Goal: Task Accomplishment & Management: Manage account settings

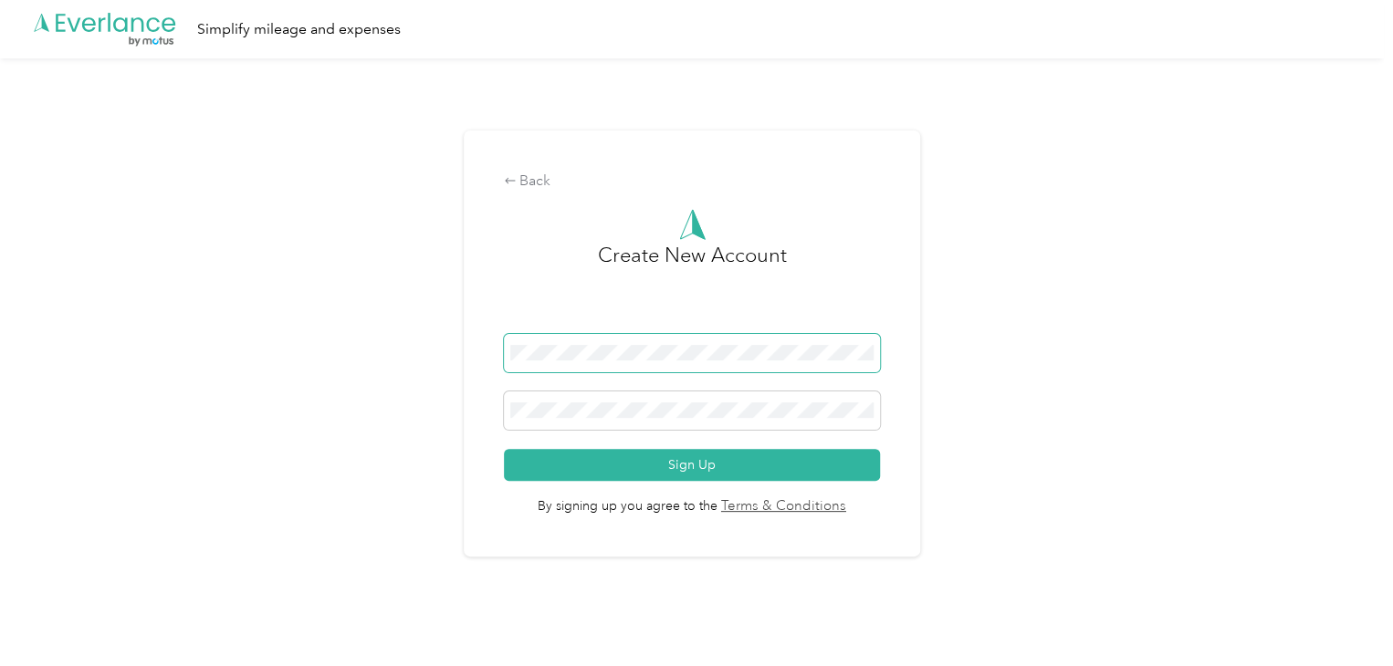
click at [476, 352] on div "Back Create New Account Sign Up By signing up you agree to the Terms & Conditio…" at bounding box center [692, 344] width 456 height 426
click at [463, 386] on div "Back Create New Account Sign Up By signing up you agree to the Terms & Conditio…" at bounding box center [692, 351] width 1384 height 586
click at [504, 449] on button "Sign Up" at bounding box center [692, 465] width 376 height 32
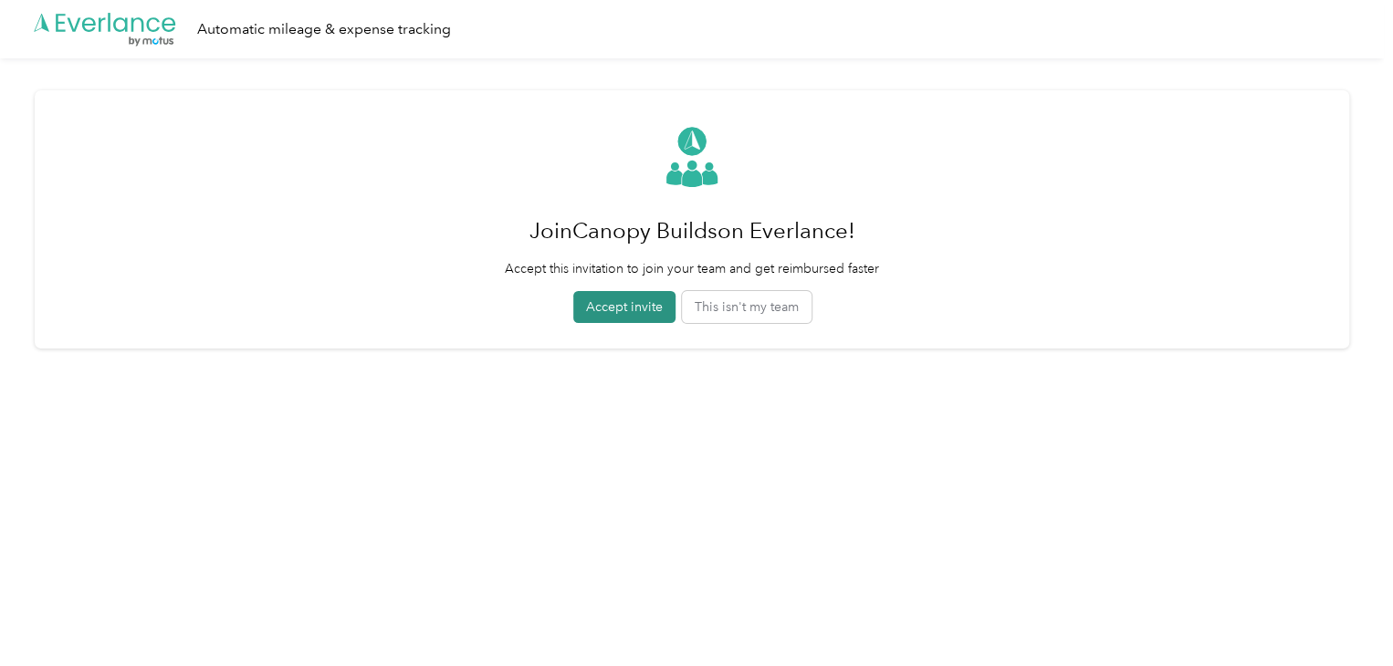
click at [632, 309] on button "Accept invite" at bounding box center [624, 307] width 102 height 32
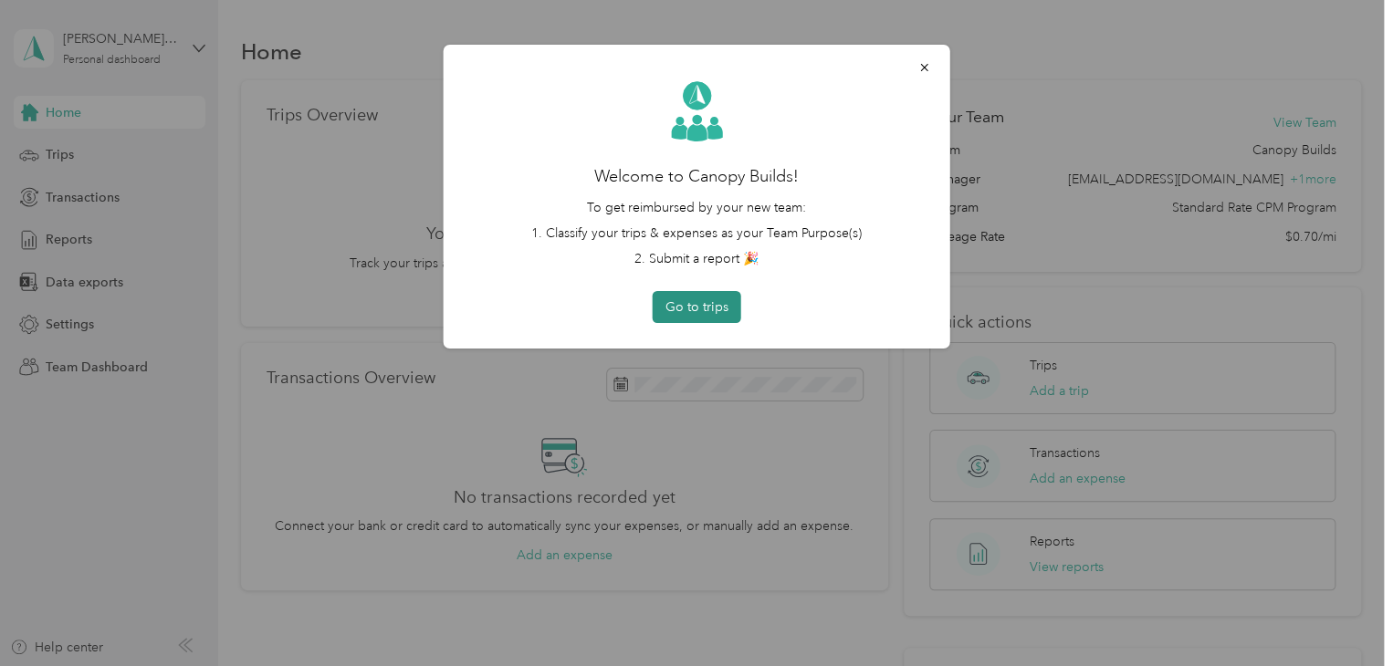
click at [696, 315] on button "Go to trips" at bounding box center [697, 307] width 89 height 32
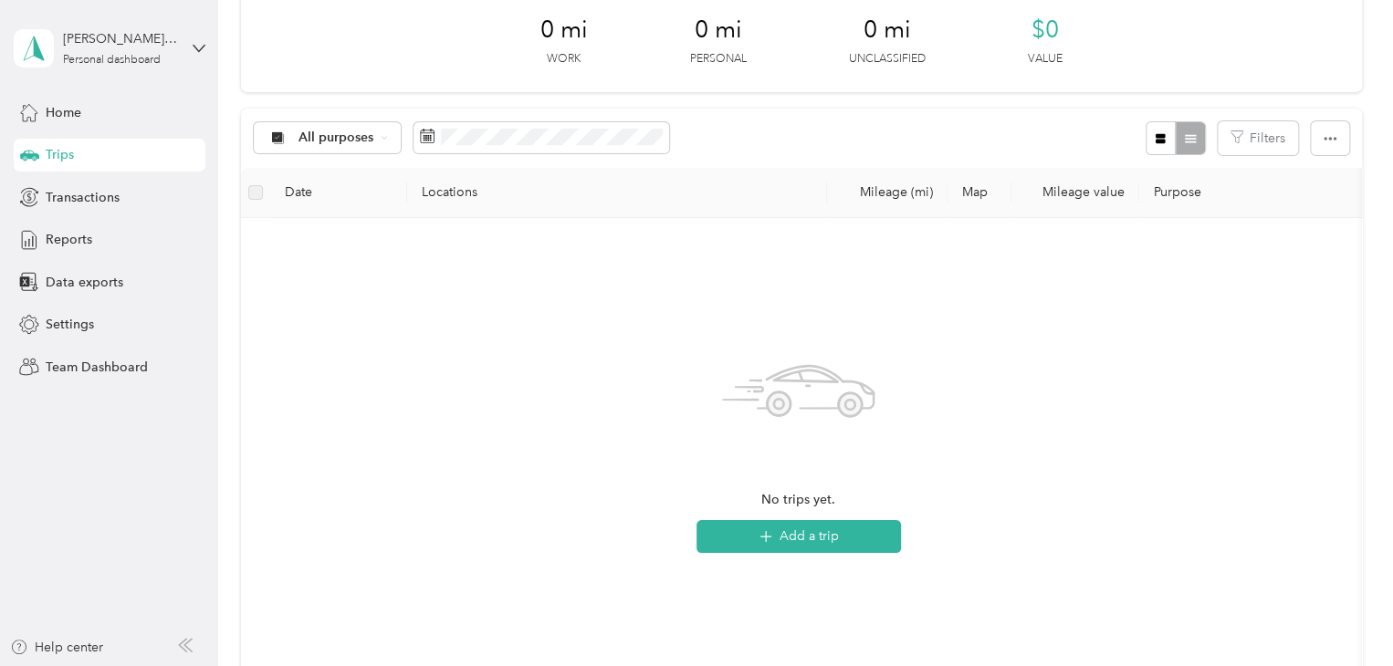
scroll to position [265, 0]
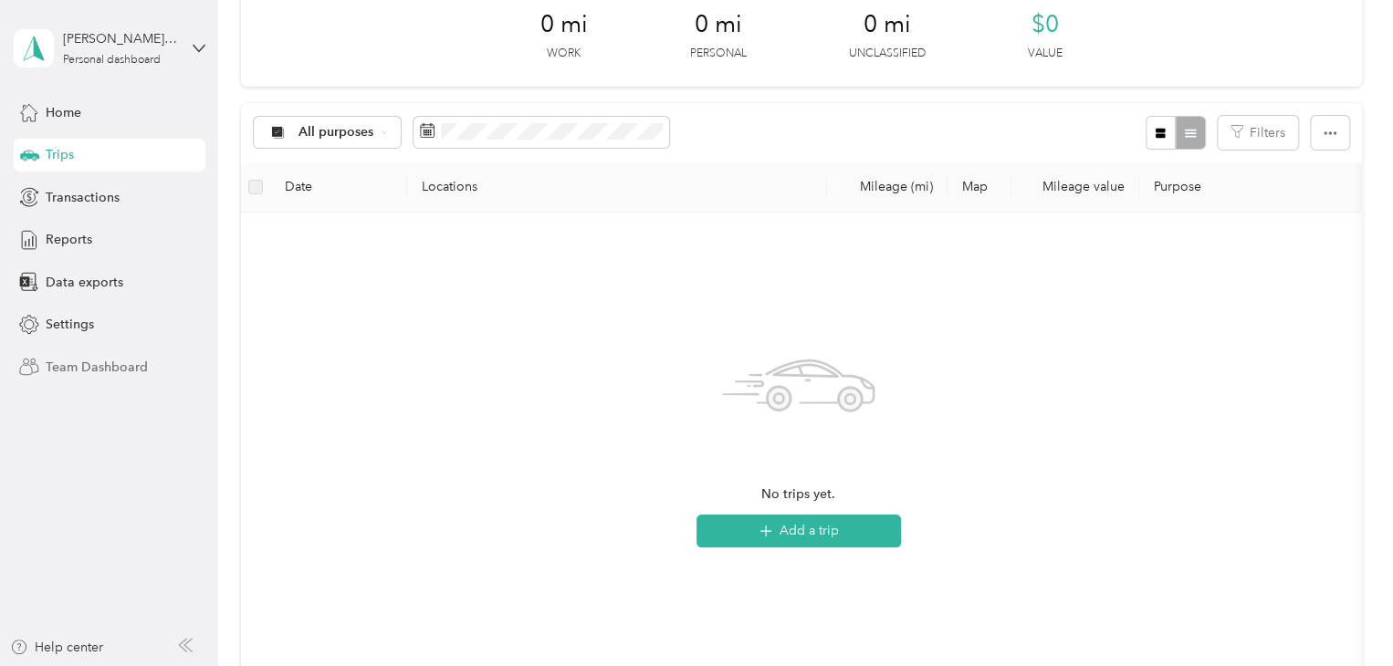
click at [120, 355] on div "Team Dashboard" at bounding box center [110, 367] width 192 height 33
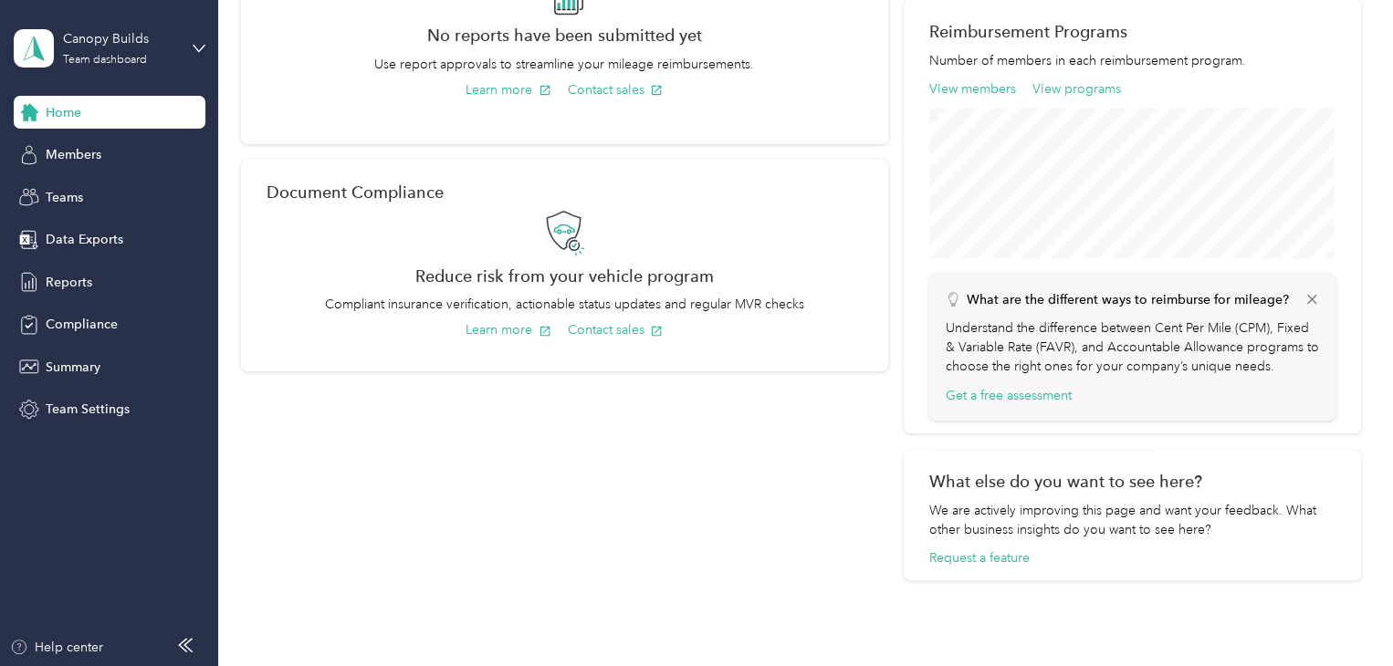
scroll to position [573, 0]
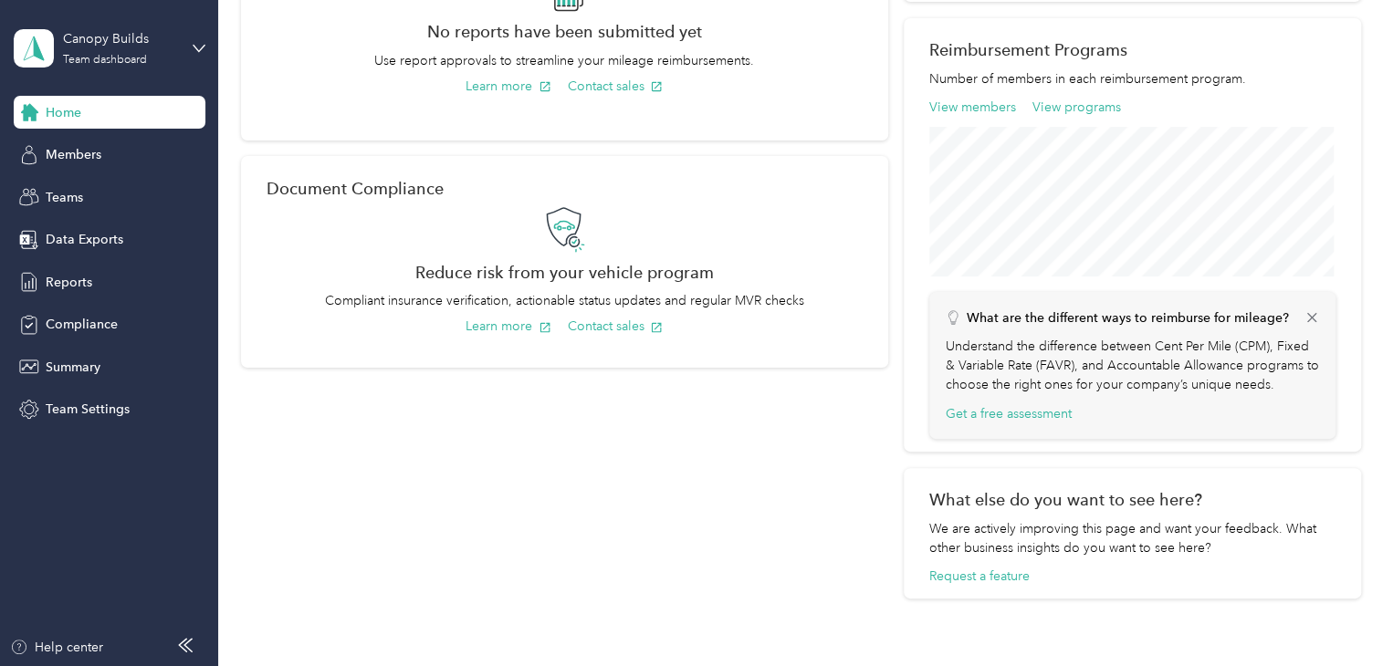
click at [1307, 319] on icon at bounding box center [1312, 317] width 10 height 9
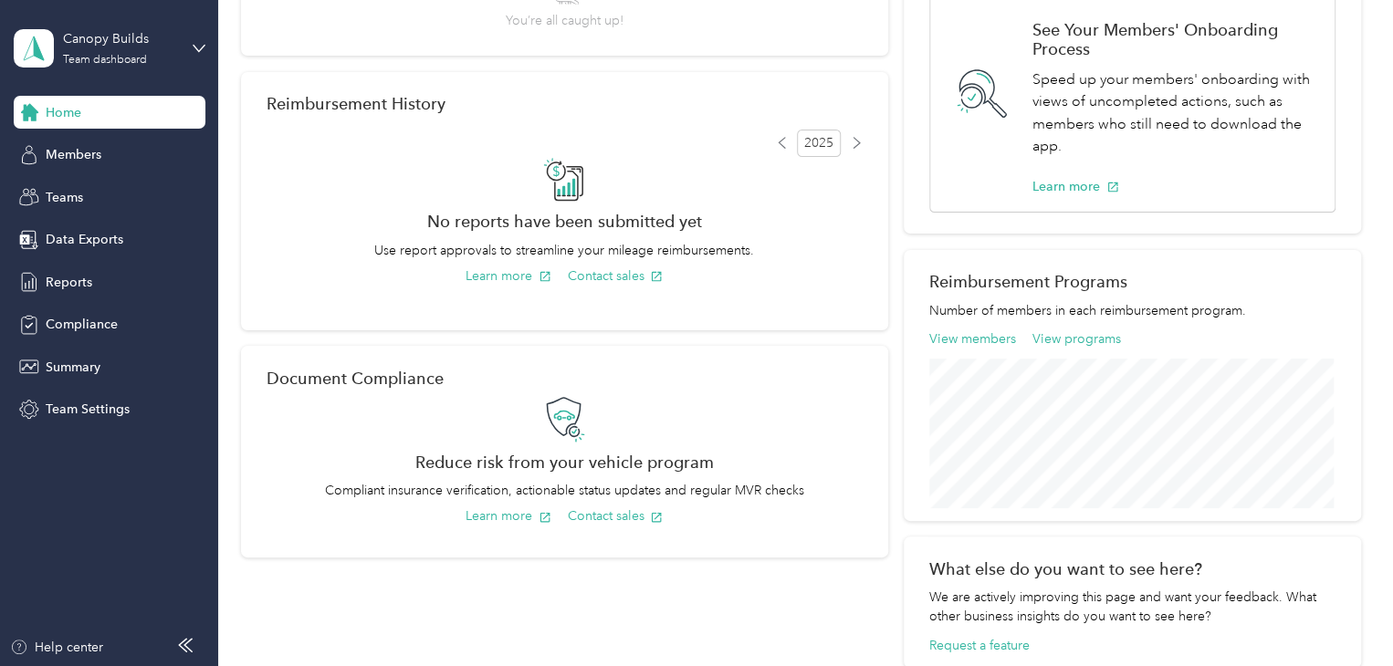
scroll to position [382, 0]
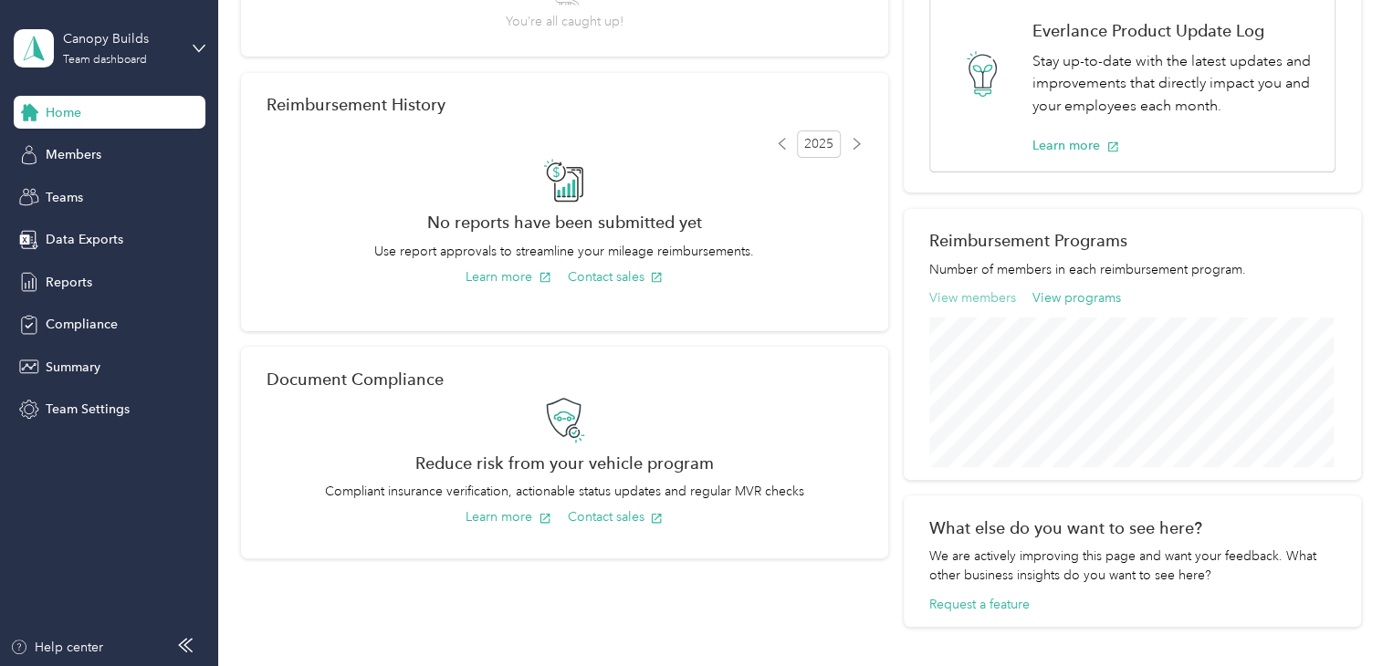
click at [951, 302] on button "View members" at bounding box center [972, 297] width 87 height 19
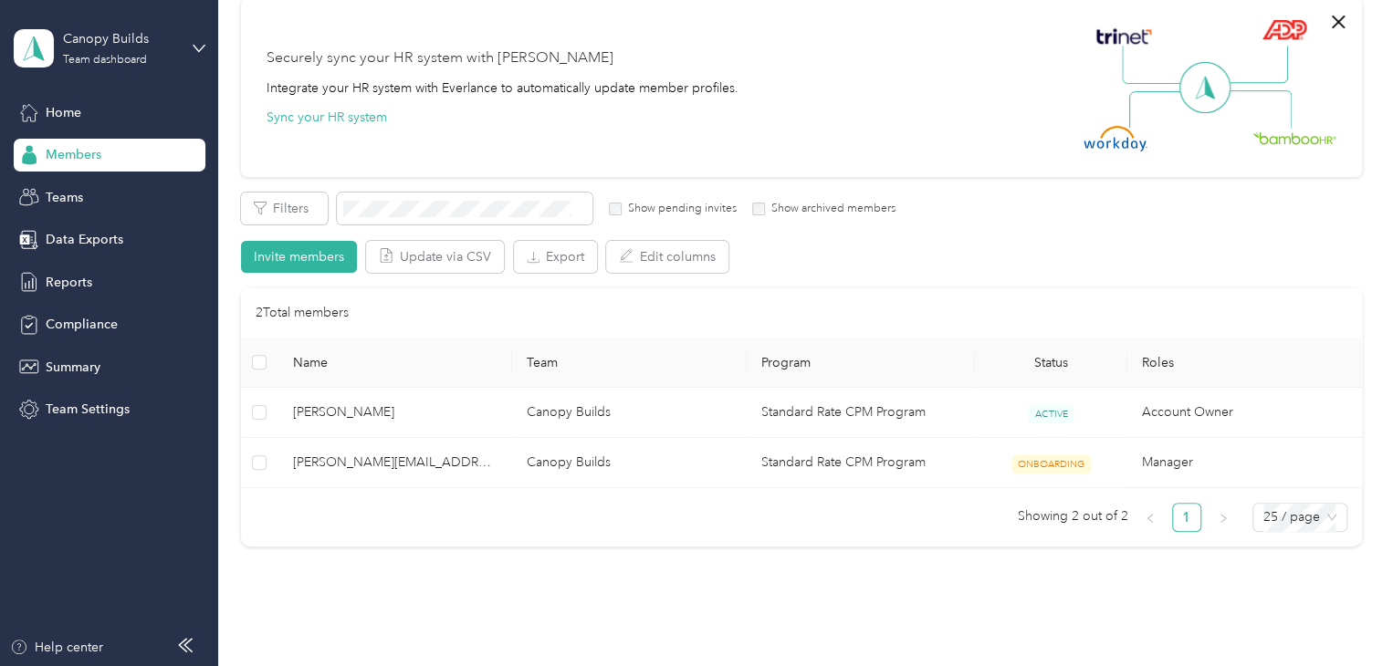
scroll to position [153, 0]
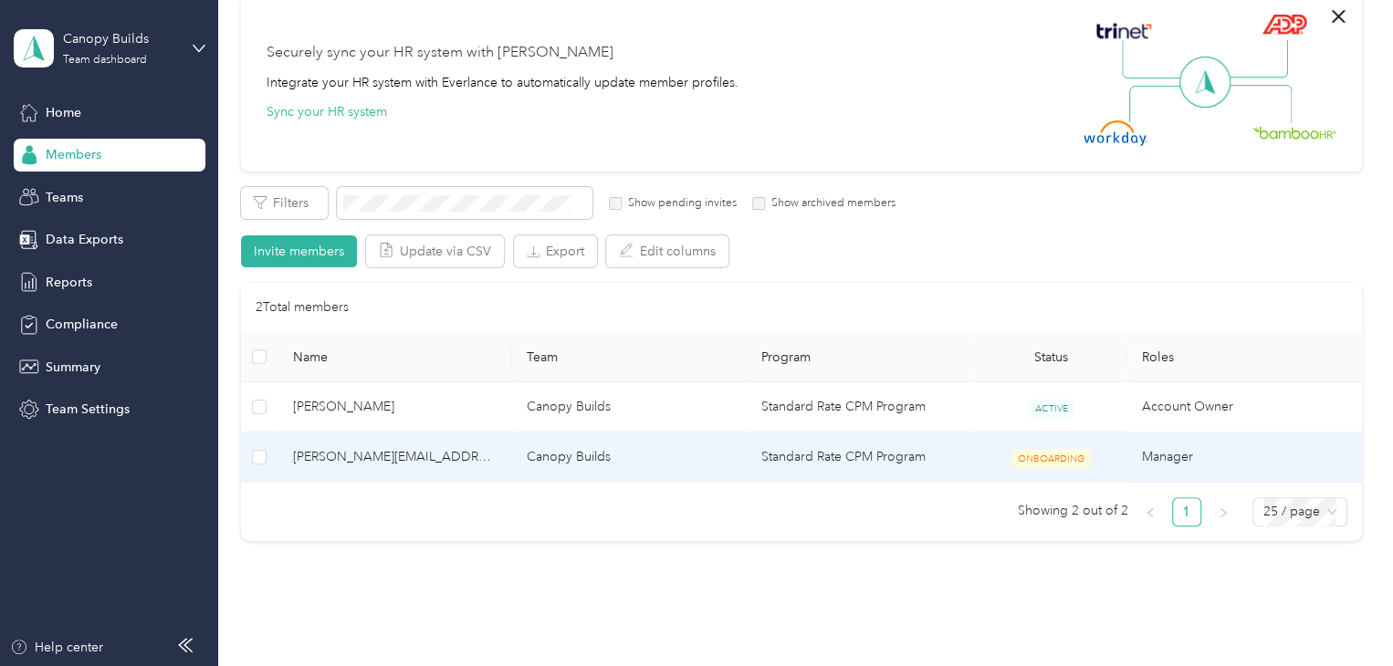
click at [1031, 456] on span "ONBOARDING" at bounding box center [1050, 458] width 79 height 19
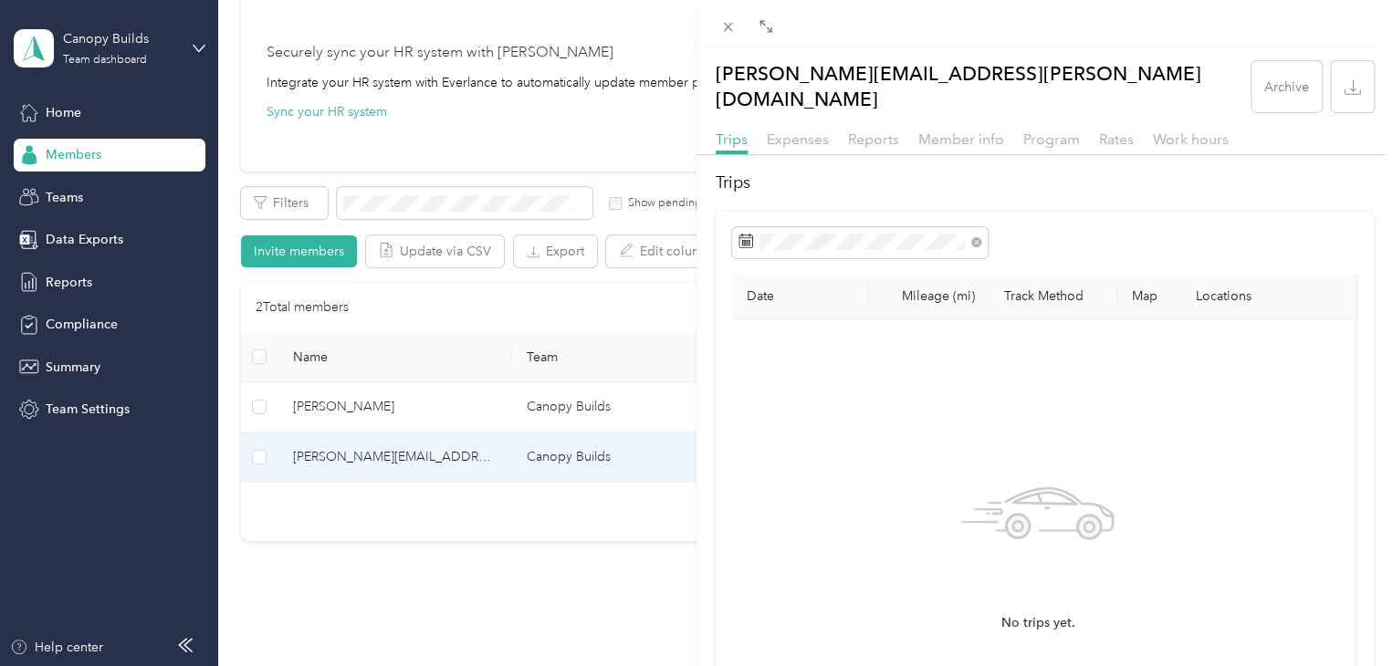
click at [794, 133] on div "Trips Expenses Reports Member info Program Rates Work hours" at bounding box center [1044, 142] width 696 height 26
click at [793, 131] on span "Expenses" at bounding box center [798, 139] width 62 height 17
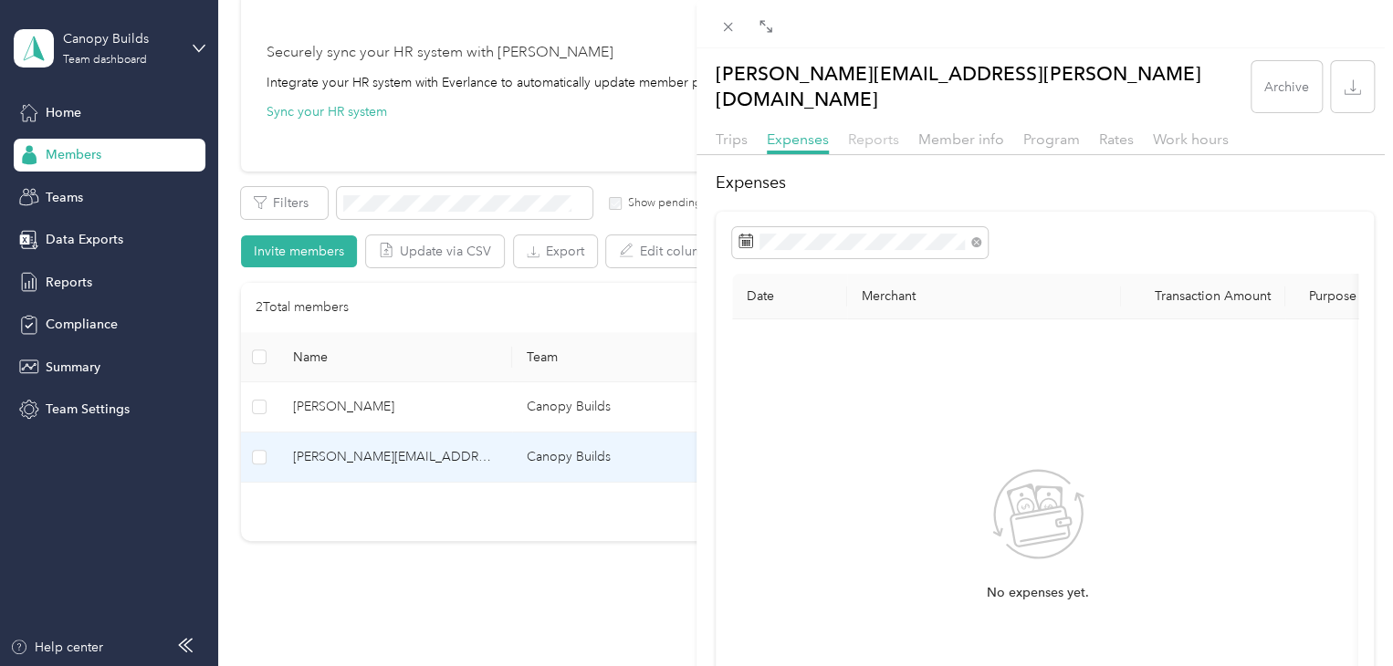
click at [864, 131] on span "Reports" at bounding box center [873, 139] width 51 height 17
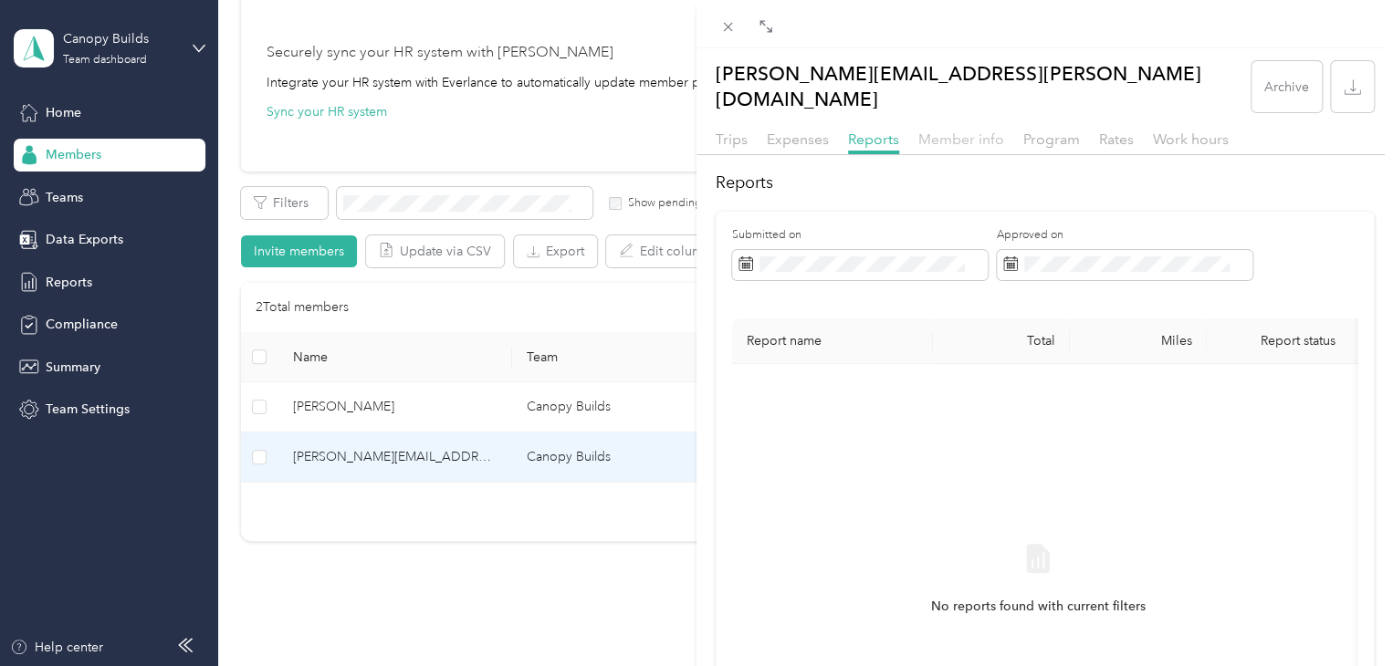
click at [962, 131] on span "Member info" at bounding box center [961, 139] width 86 height 17
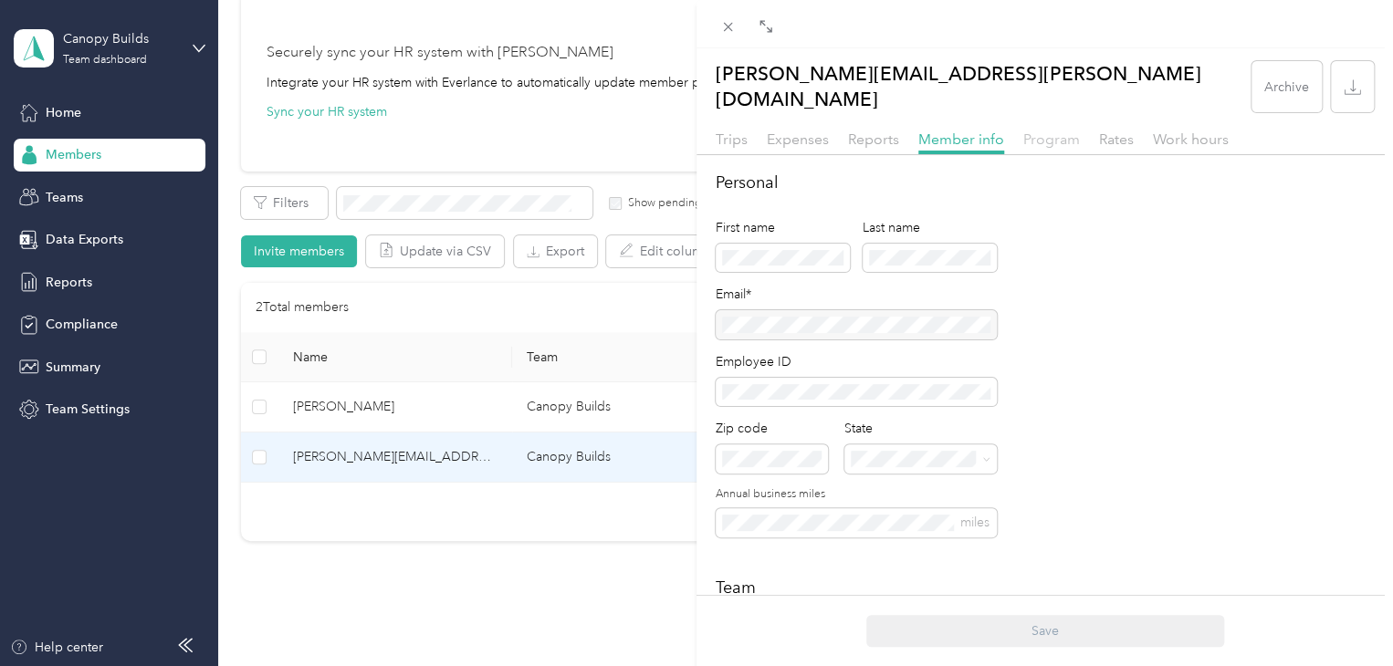
click at [1035, 131] on span "Program" at bounding box center [1051, 139] width 57 height 17
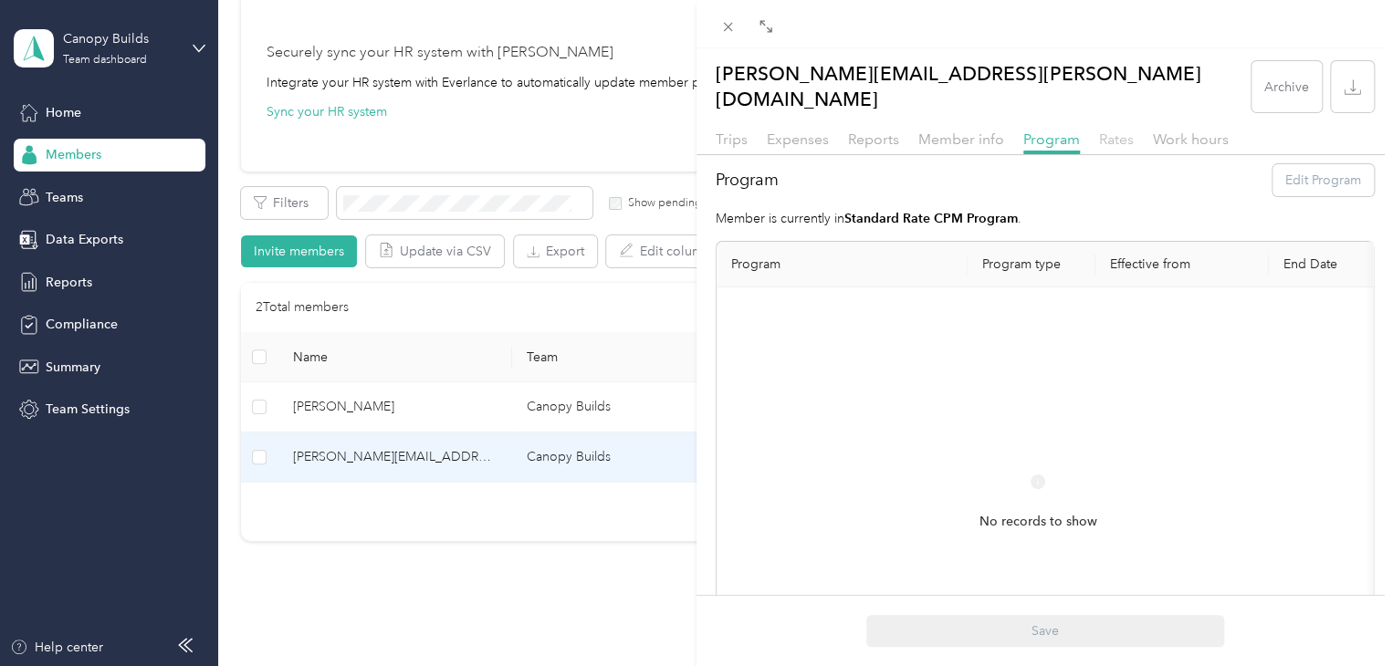
click at [1113, 131] on span "Rates" at bounding box center [1116, 139] width 35 height 17
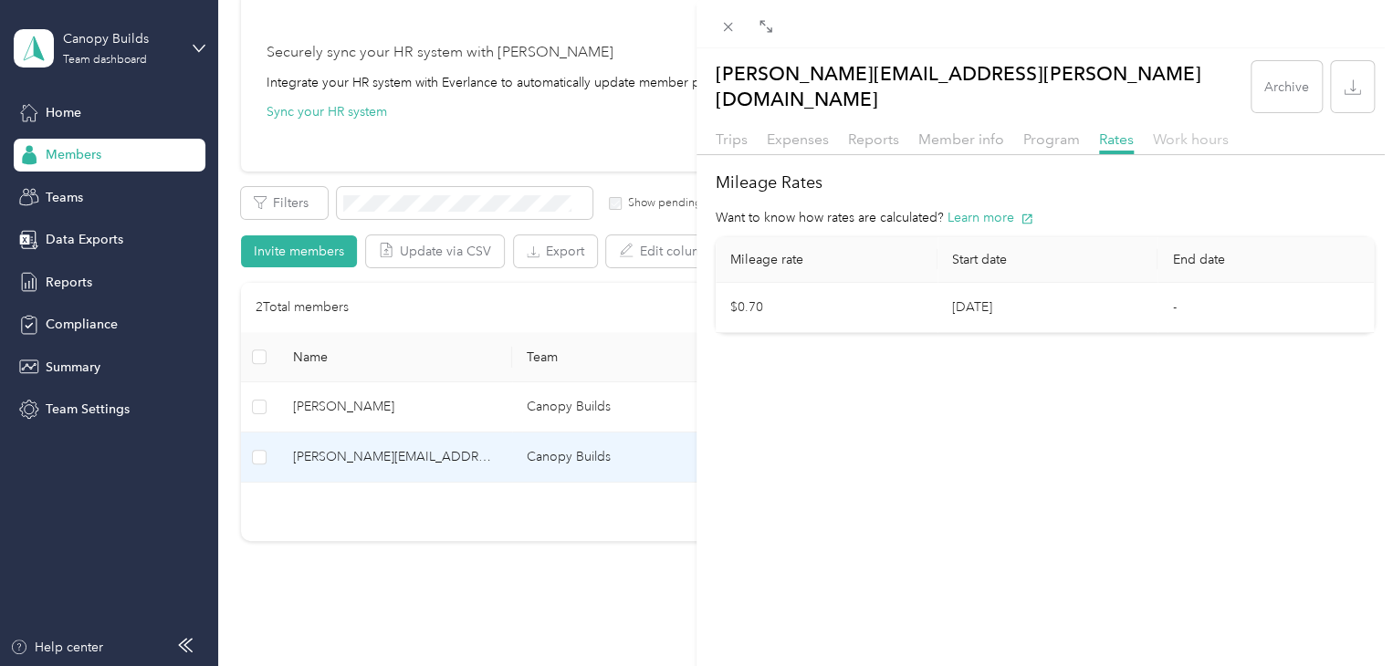
click at [1165, 131] on span "Work hours" at bounding box center [1191, 139] width 76 height 17
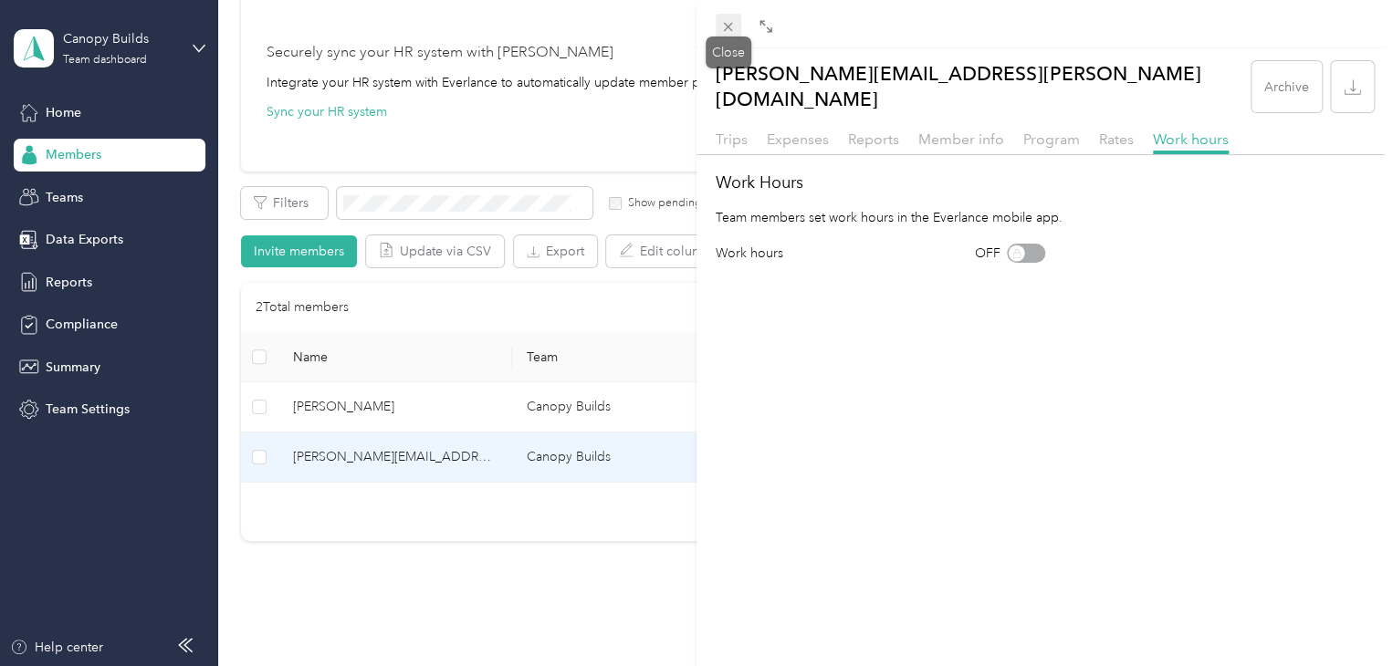
click at [727, 19] on icon at bounding box center [728, 27] width 16 height 16
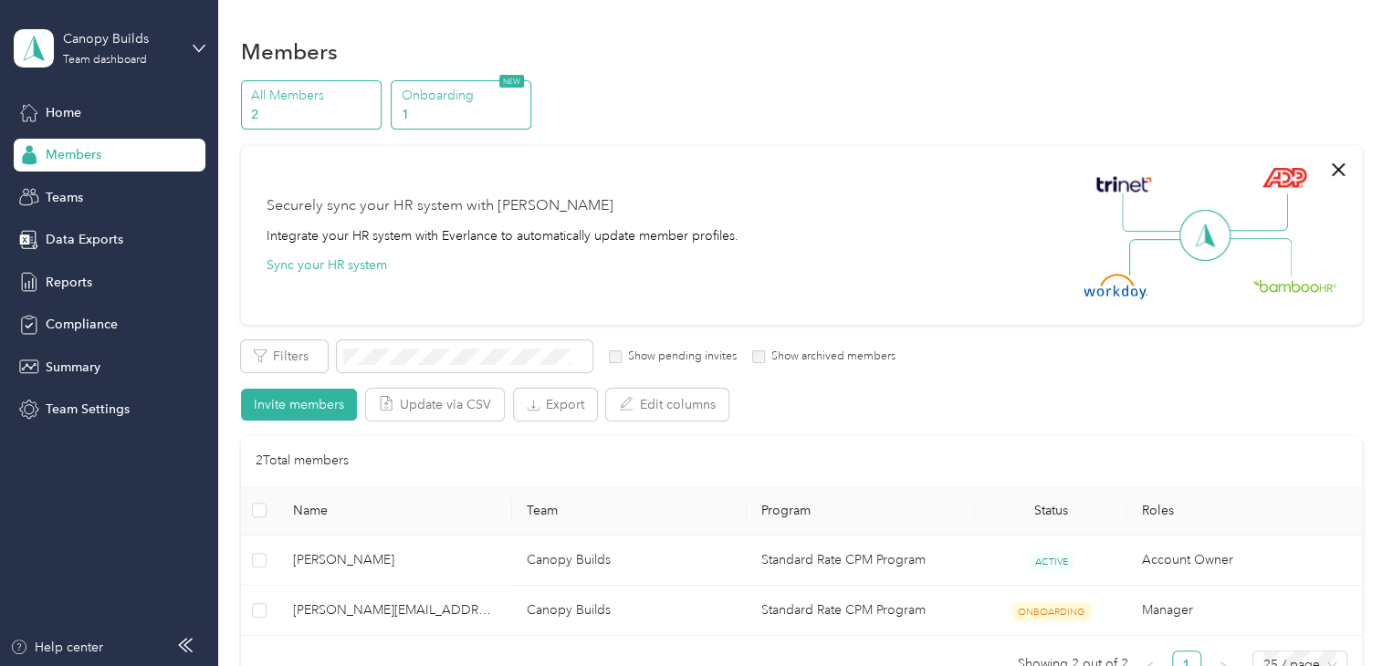
click at [435, 98] on p "Onboarding" at bounding box center [464, 95] width 124 height 19
